Goal: Information Seeking & Learning: Learn about a topic

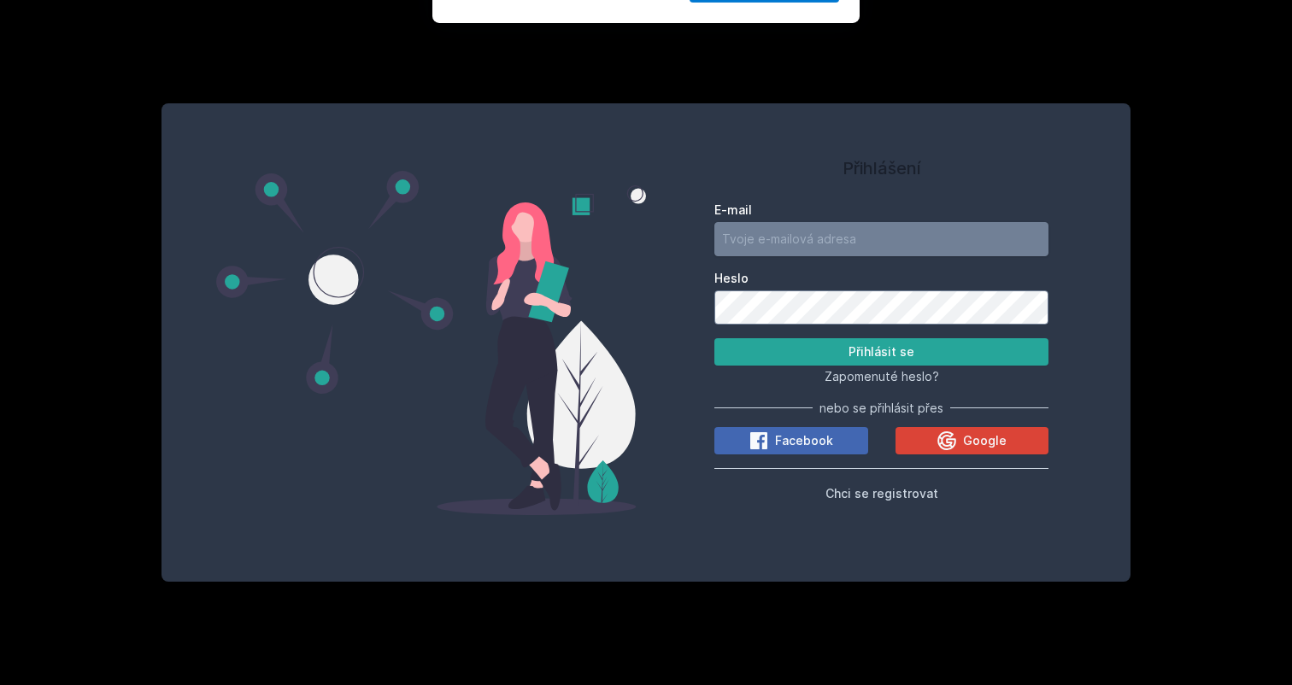
type input "[EMAIL_ADDRESS][DOMAIN_NAME]"
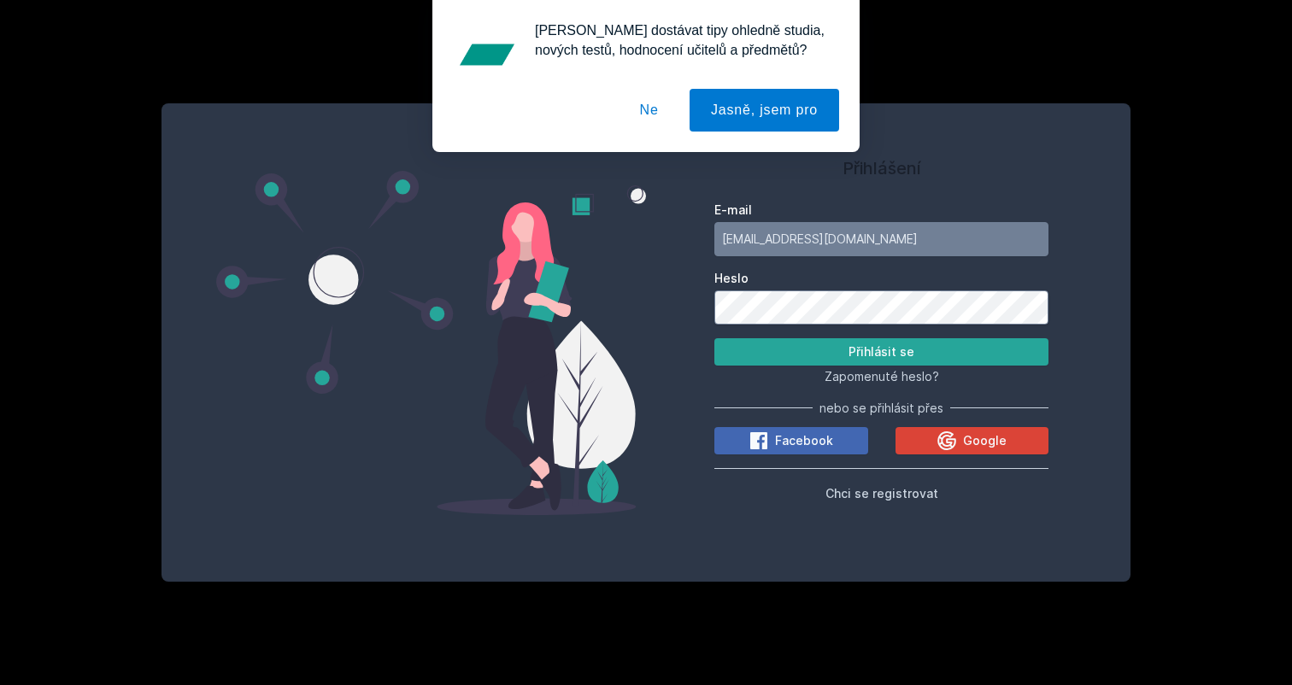
click at [881, 351] on button "Přihlásit se" at bounding box center [881, 351] width 334 height 27
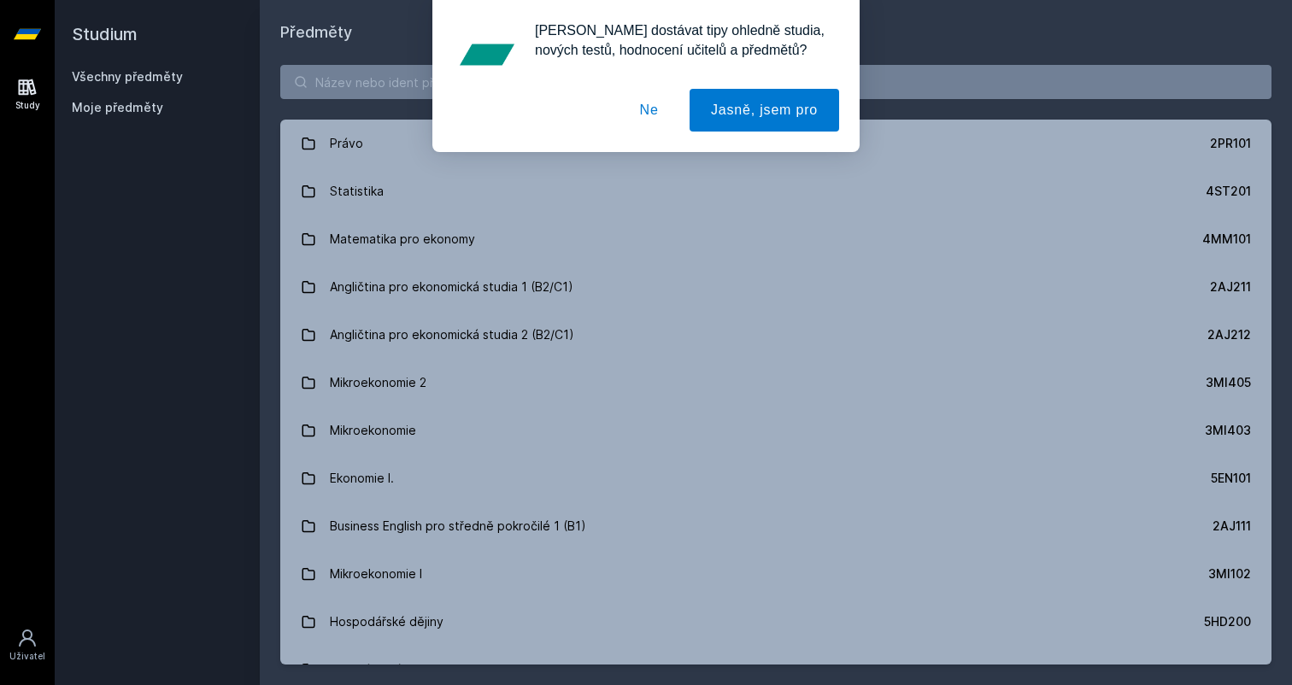
click at [637, 111] on button "Ne" at bounding box center [649, 110] width 62 height 43
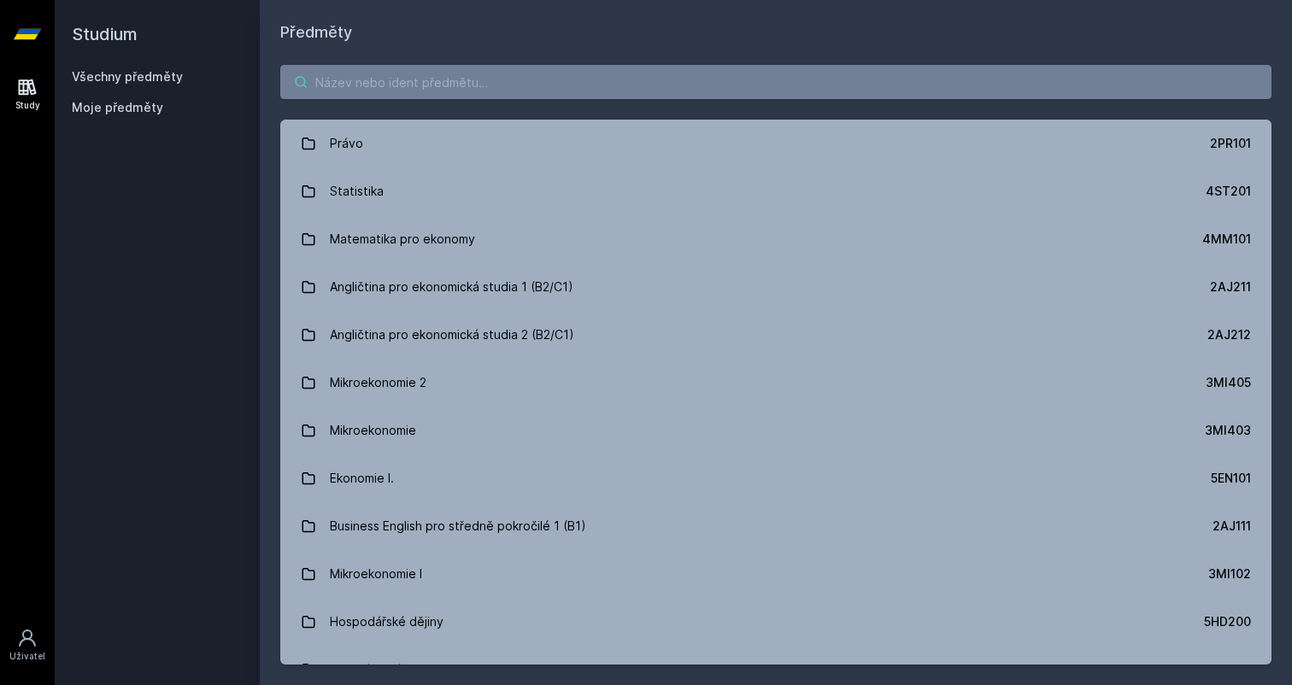
click at [572, 92] on input "search" at bounding box center [775, 82] width 991 height 34
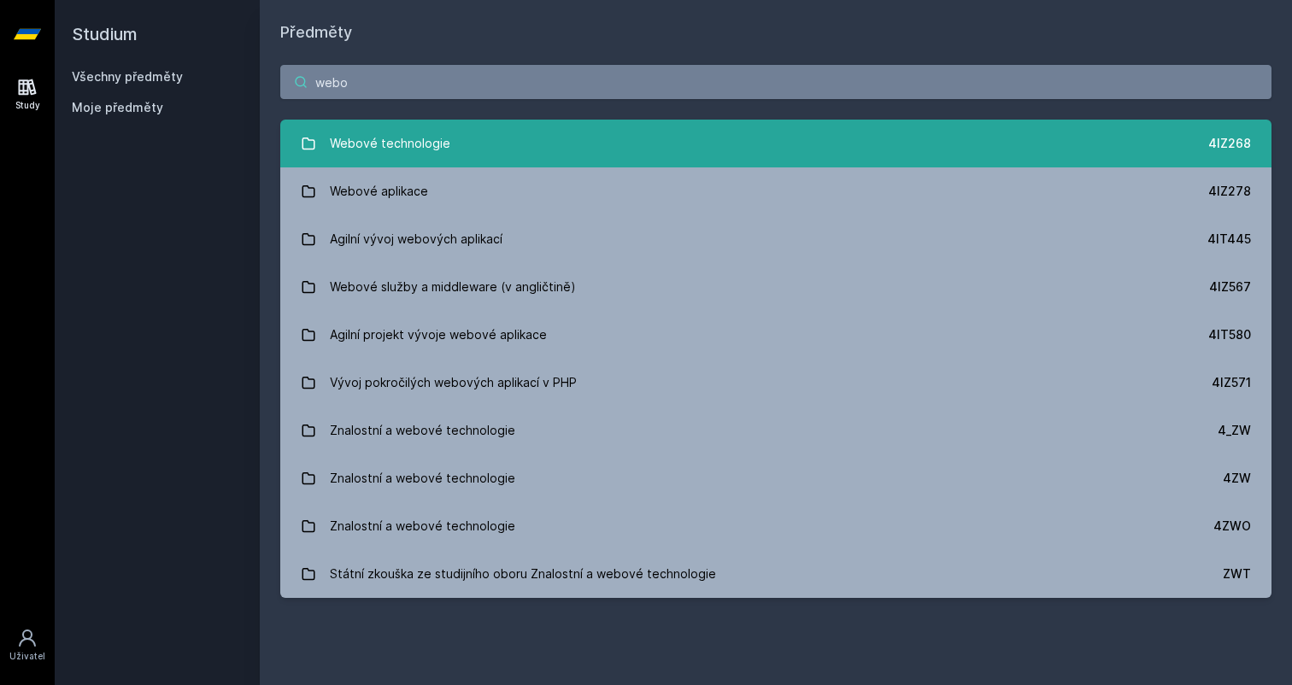
type input "webo"
click at [715, 157] on link "Webové technologie 4IZ268" at bounding box center [775, 144] width 991 height 48
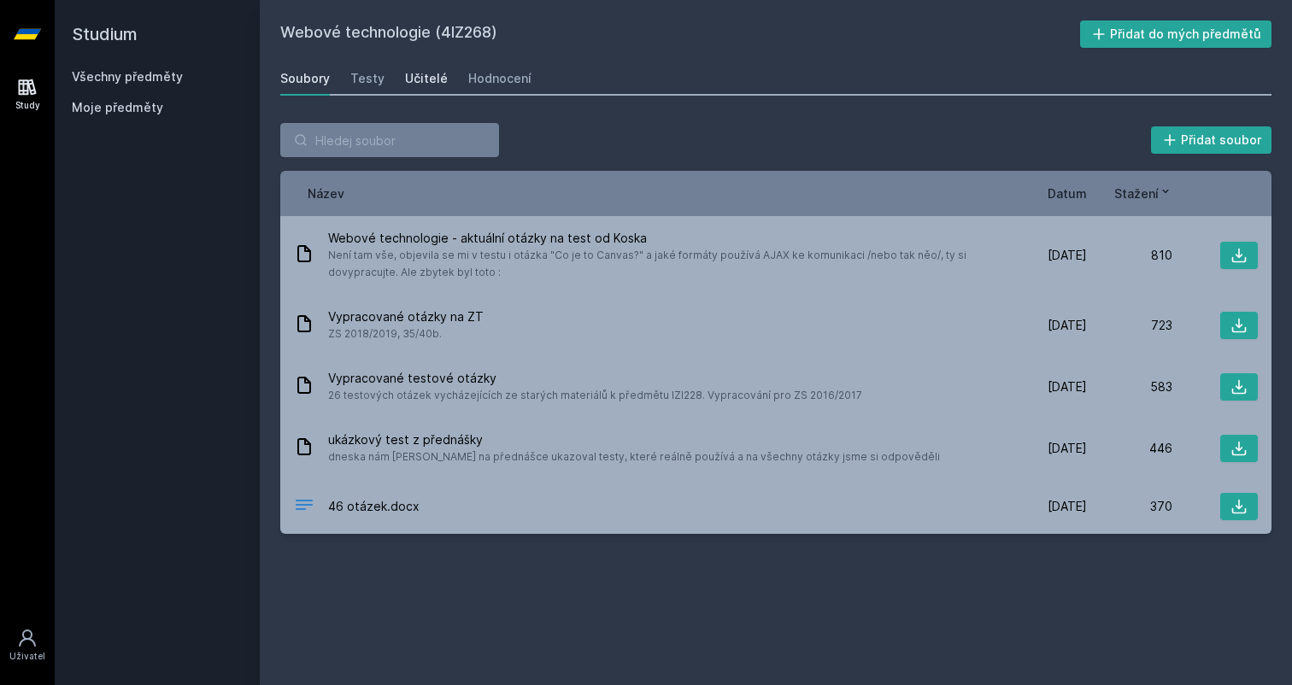
click at [431, 79] on div "Učitelé" at bounding box center [426, 78] width 43 height 17
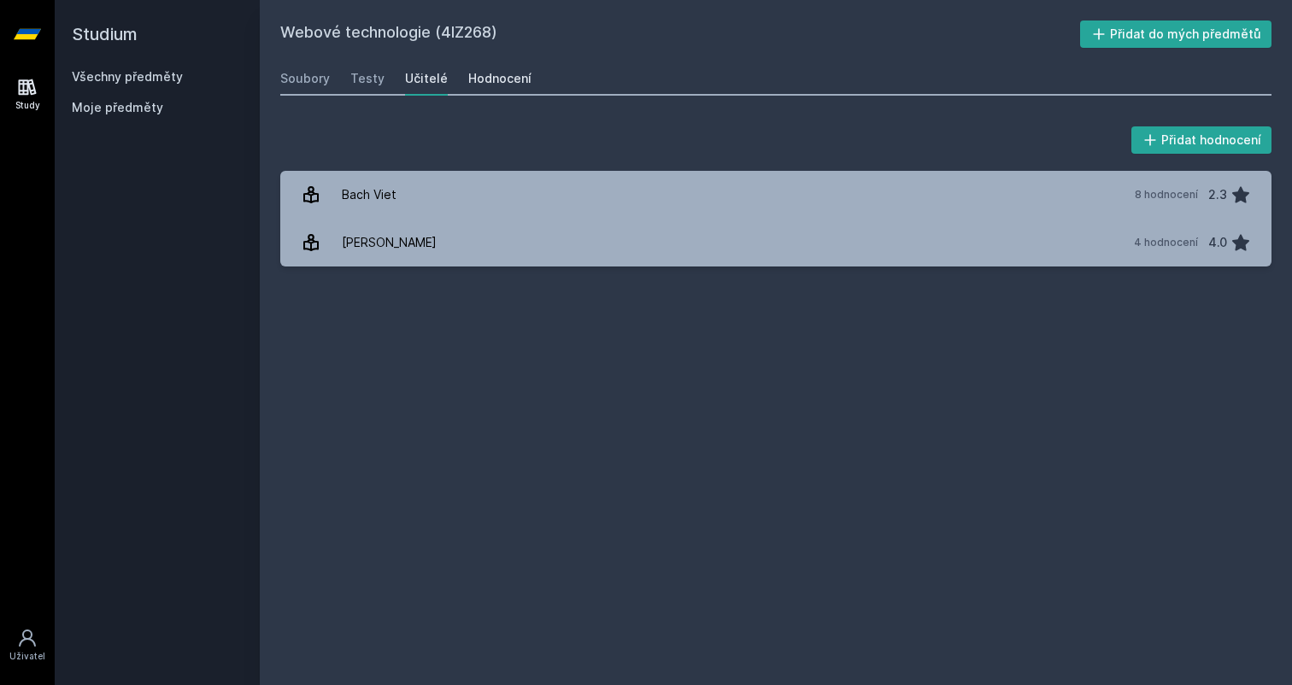
click at [484, 74] on div "Hodnocení" at bounding box center [499, 78] width 63 height 17
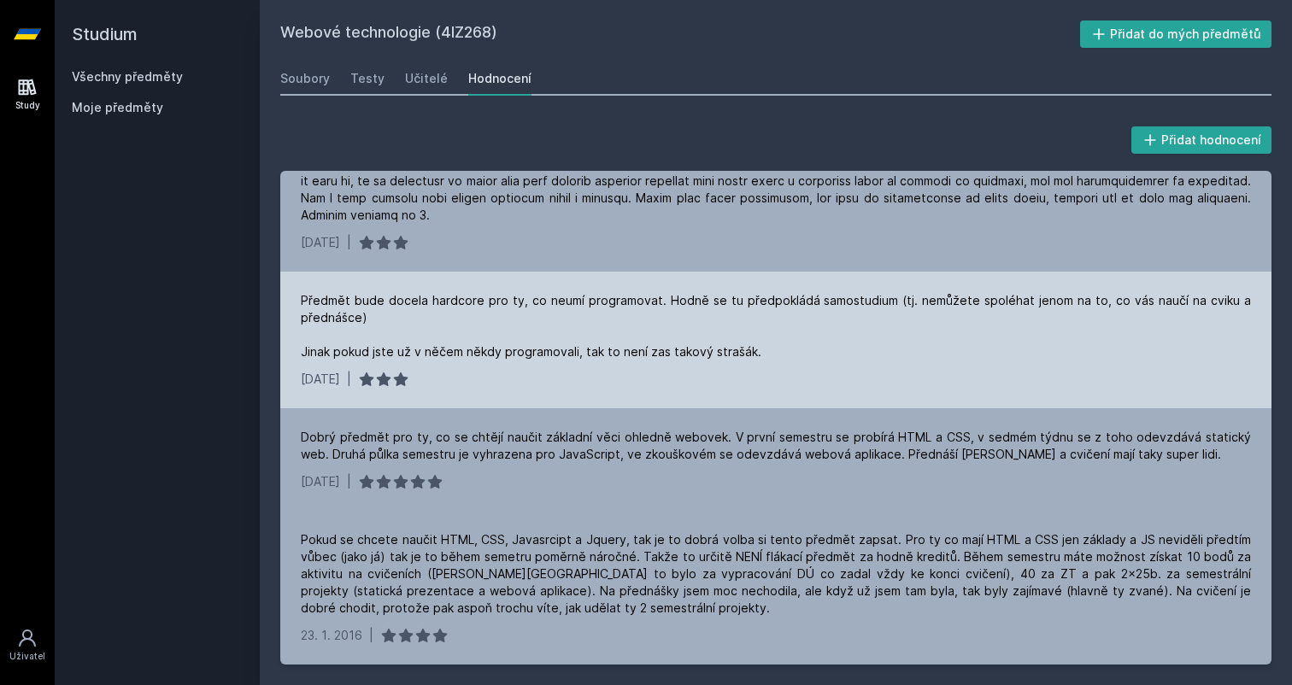
scroll to position [1027, 0]
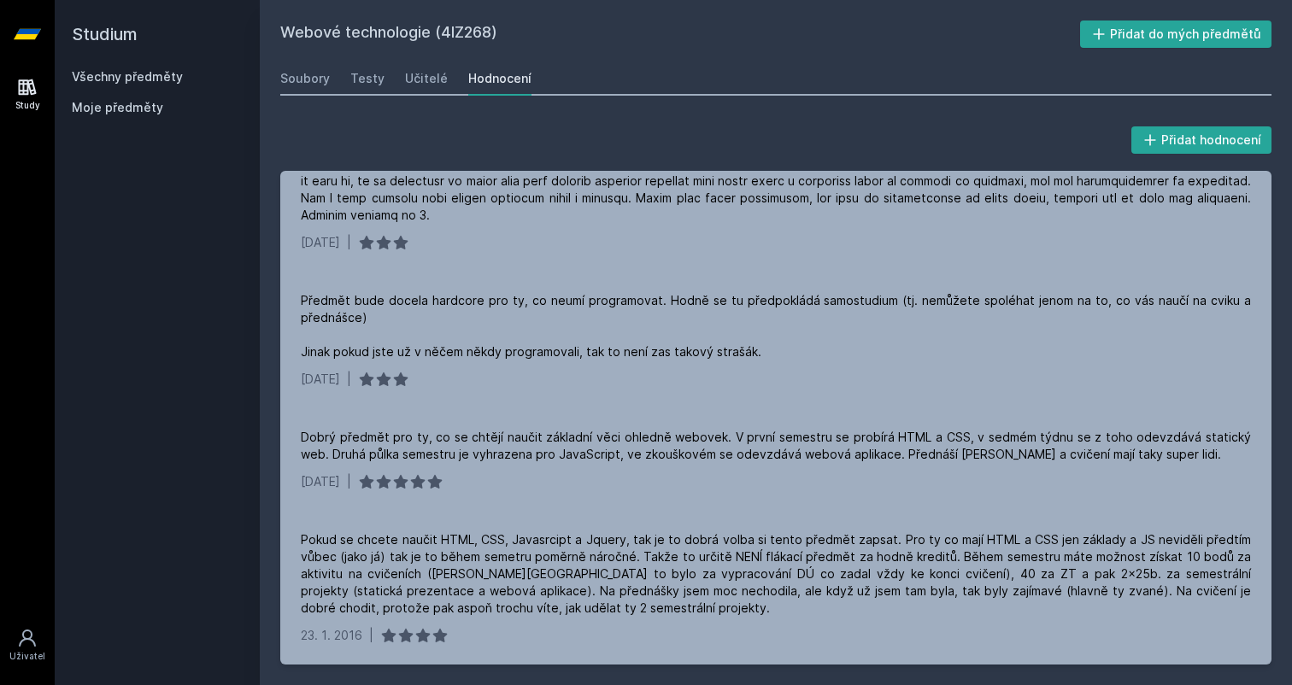
click at [38, 36] on icon at bounding box center [27, 34] width 27 height 68
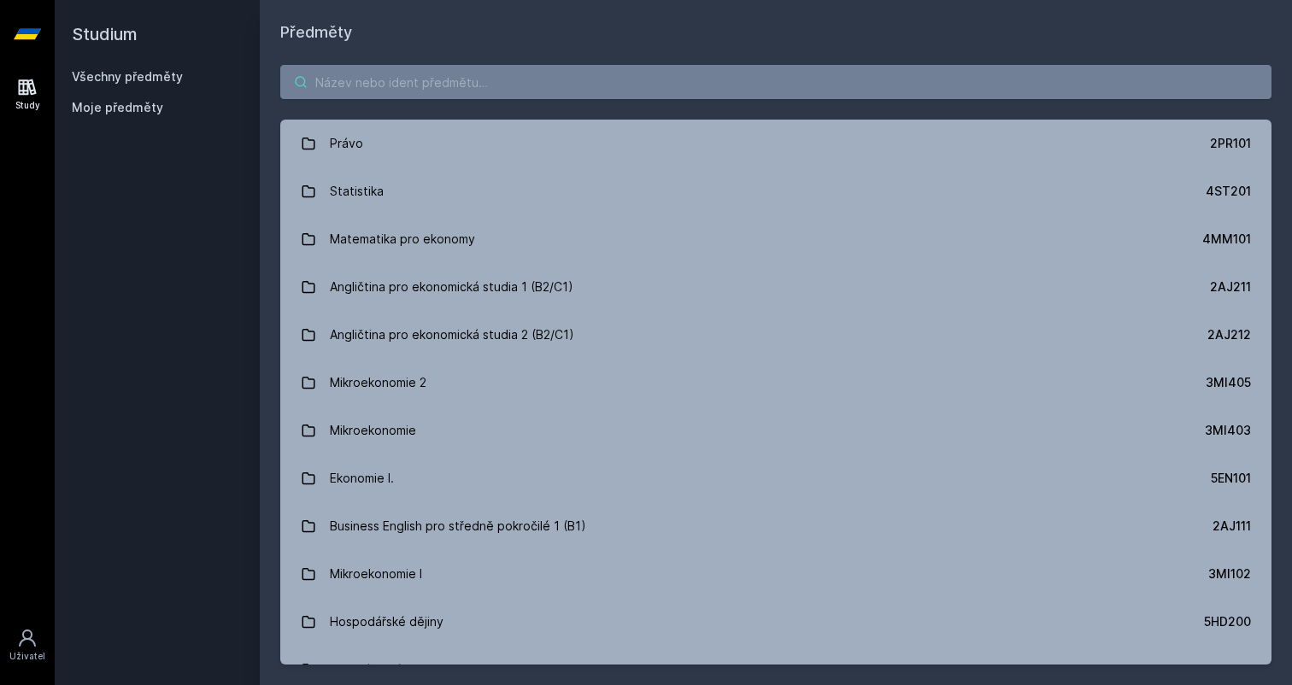
click at [424, 77] on input "search" at bounding box center [775, 82] width 991 height 34
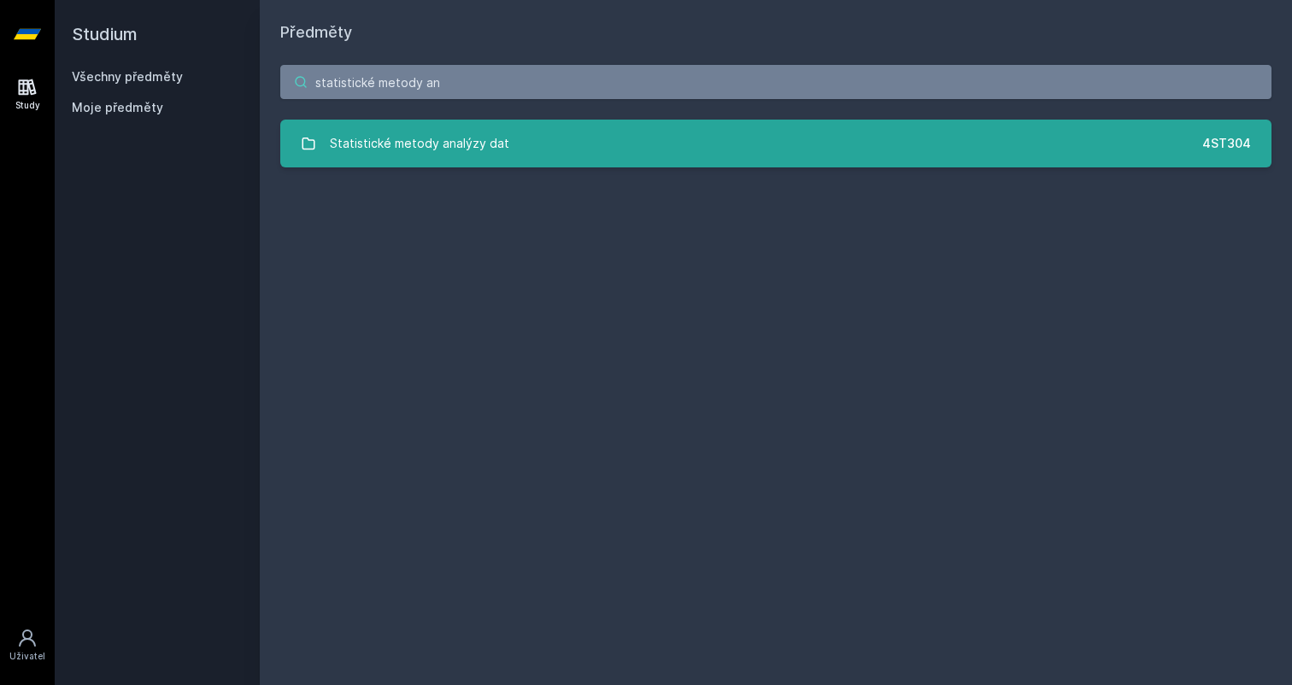
type input "statistické metody an"
click at [495, 138] on div "Statistické metody analýzy dat" at bounding box center [419, 143] width 179 height 34
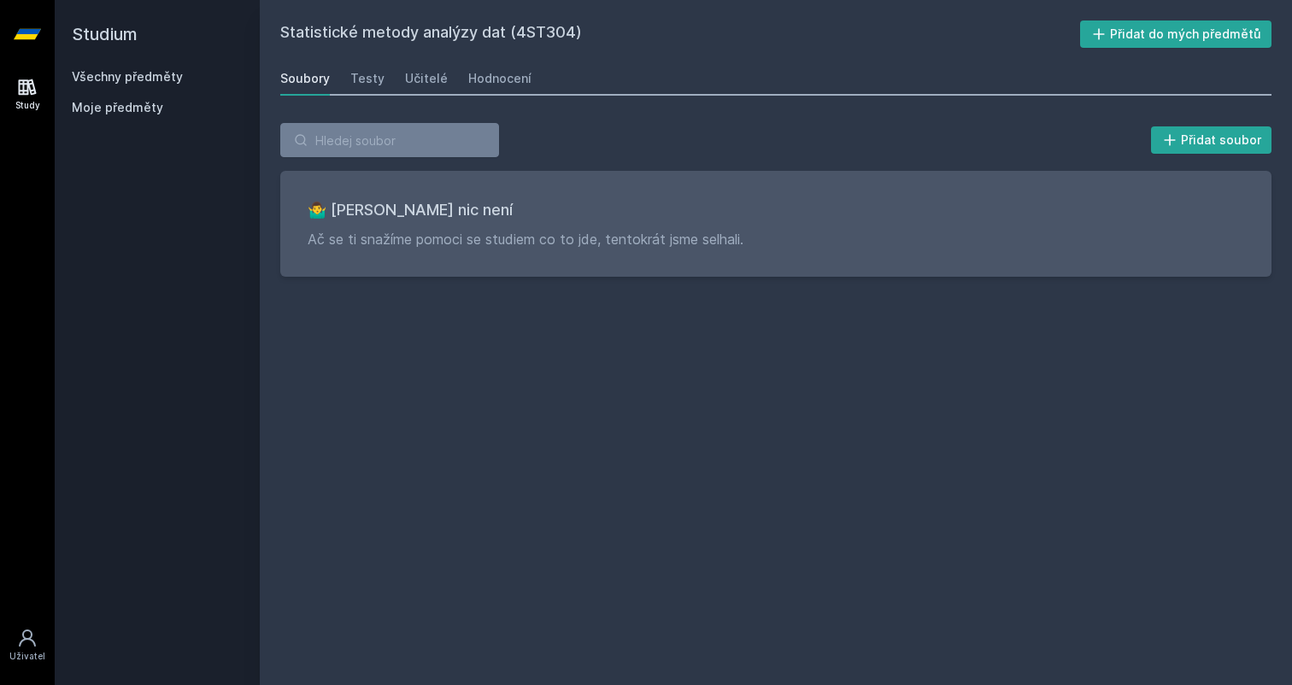
click at [21, 36] on icon at bounding box center [27, 34] width 27 height 10
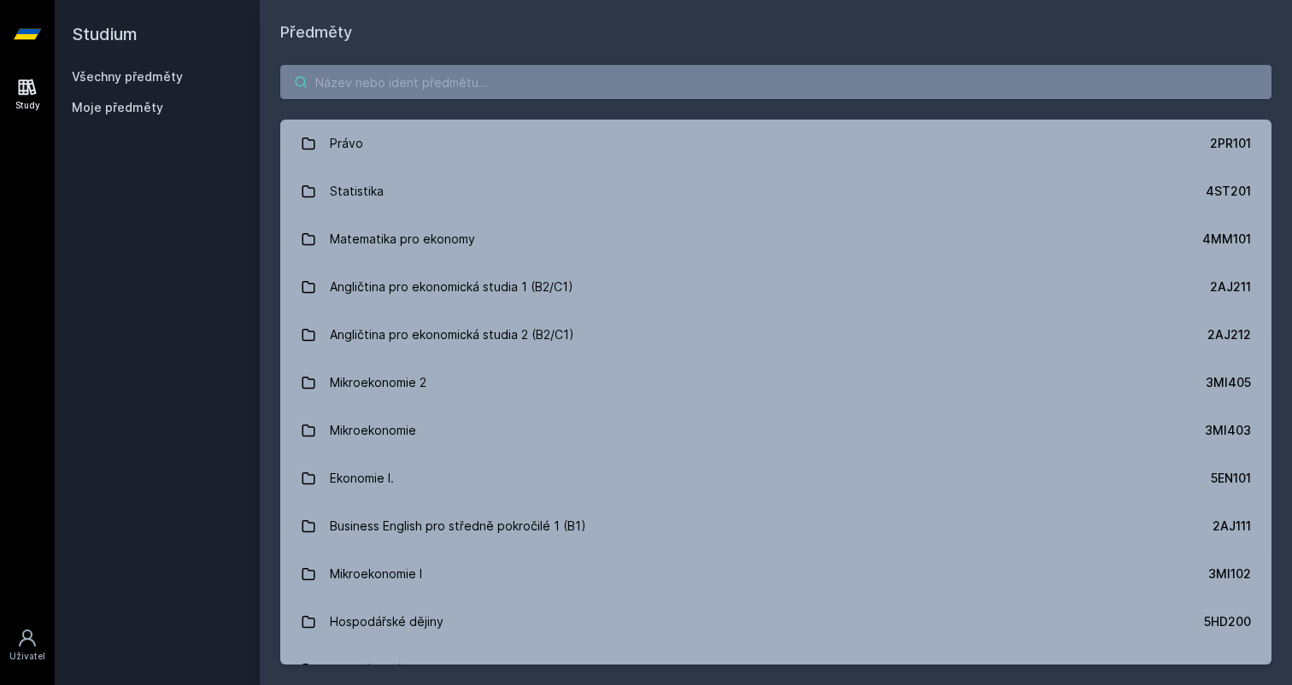
click at [596, 87] on input "search" at bounding box center [775, 82] width 991 height 34
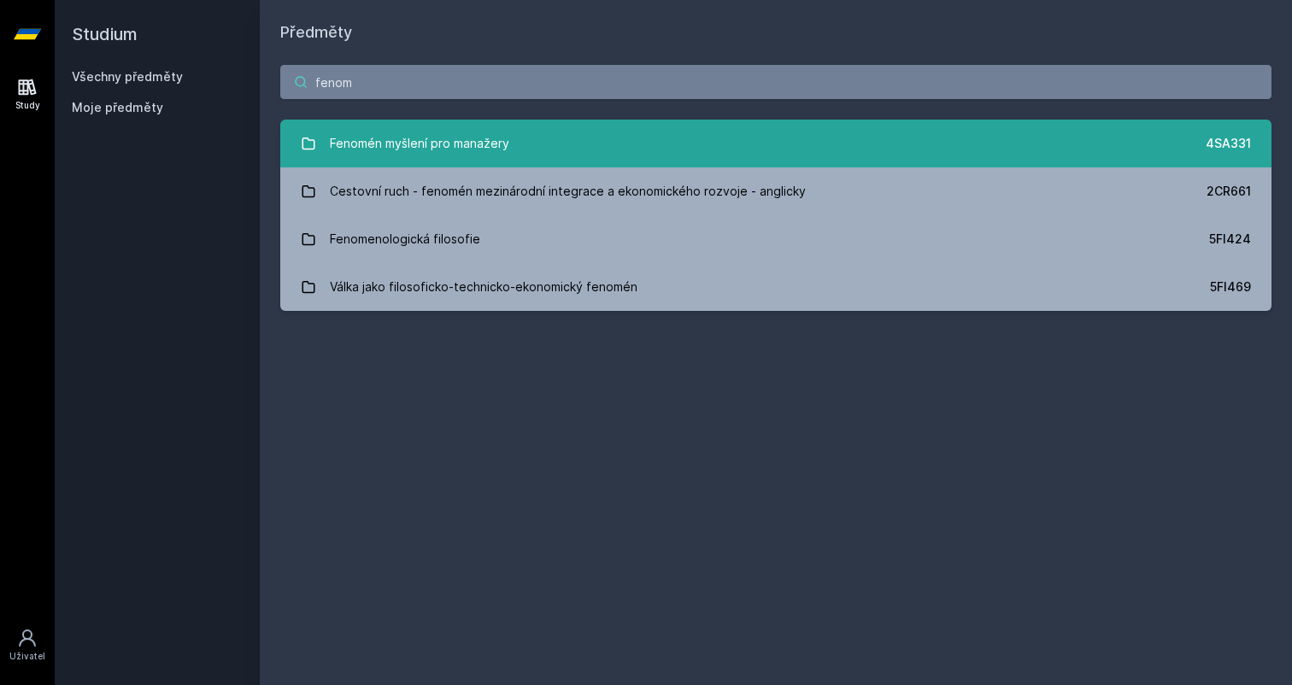
type input "fenom"
click at [526, 149] on link "Fenomén myšlení pro manažery 4SA331" at bounding box center [775, 144] width 991 height 48
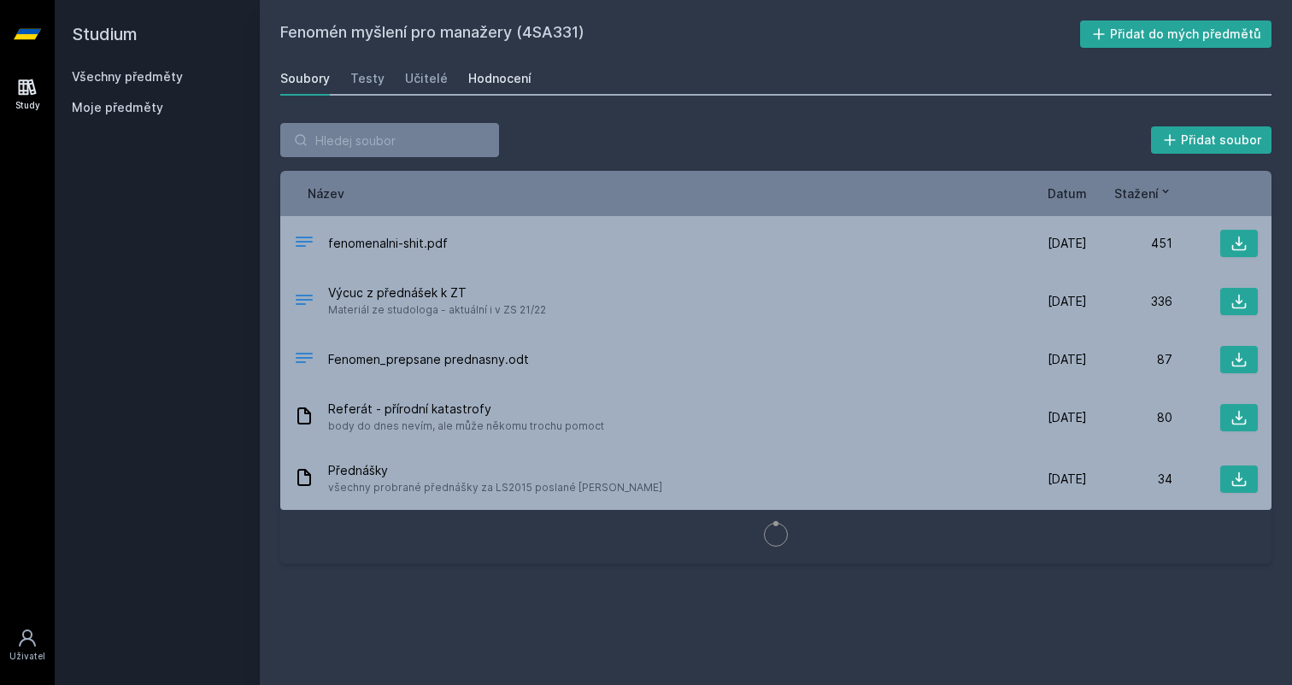
click at [497, 81] on div "Hodnocení" at bounding box center [499, 78] width 63 height 17
